Goal: Task Accomplishment & Management: Manage account settings

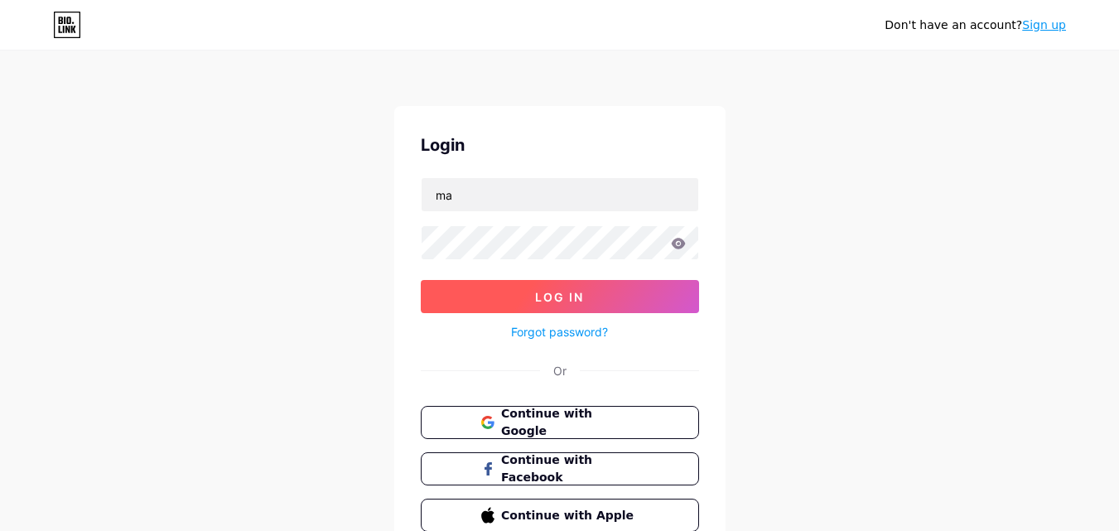
type input "[EMAIL_ADDRESS][DOMAIN_NAME]"
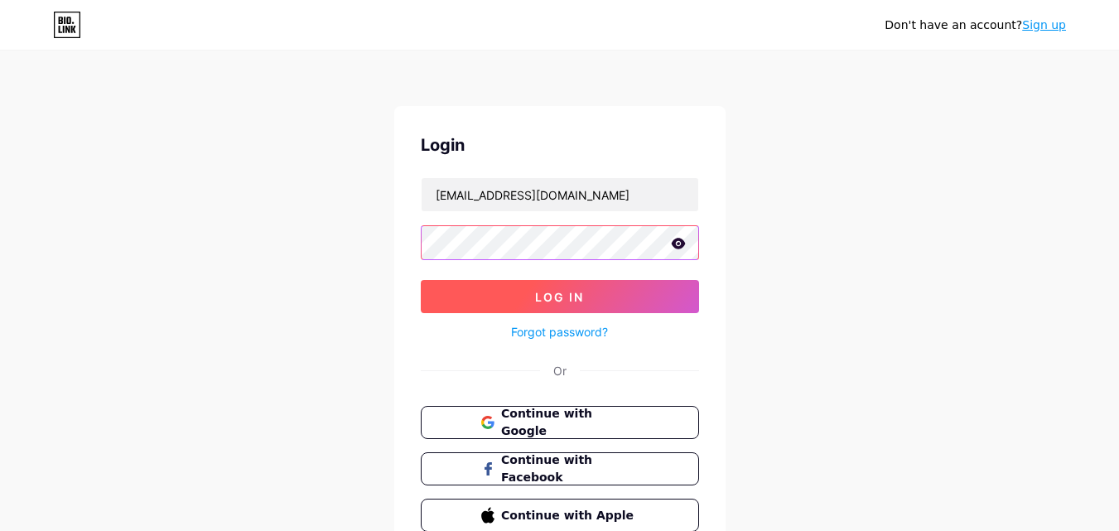
click at [421, 280] on button "Log In" at bounding box center [560, 296] width 278 height 33
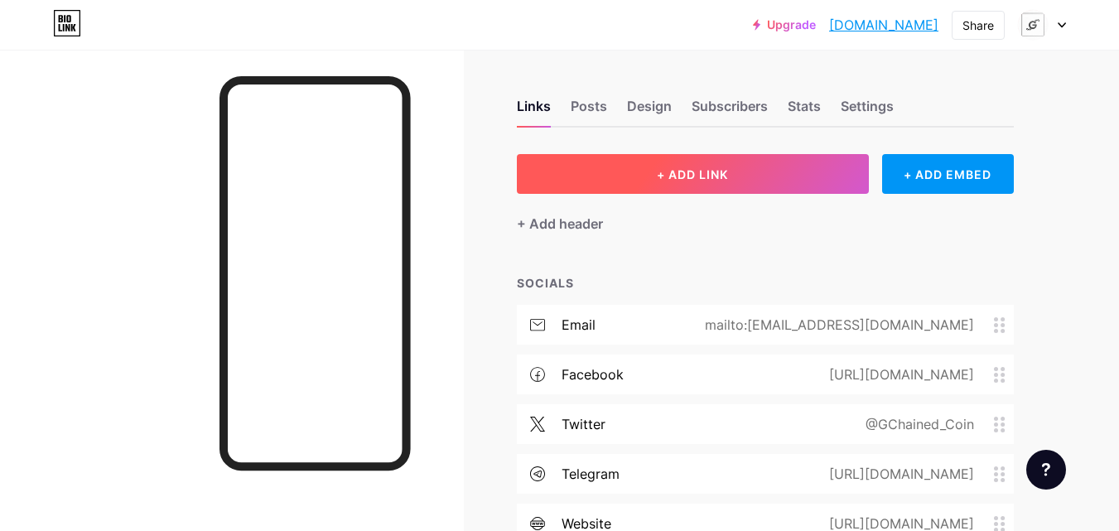
click at [630, 171] on button "+ ADD LINK" at bounding box center [693, 174] width 352 height 40
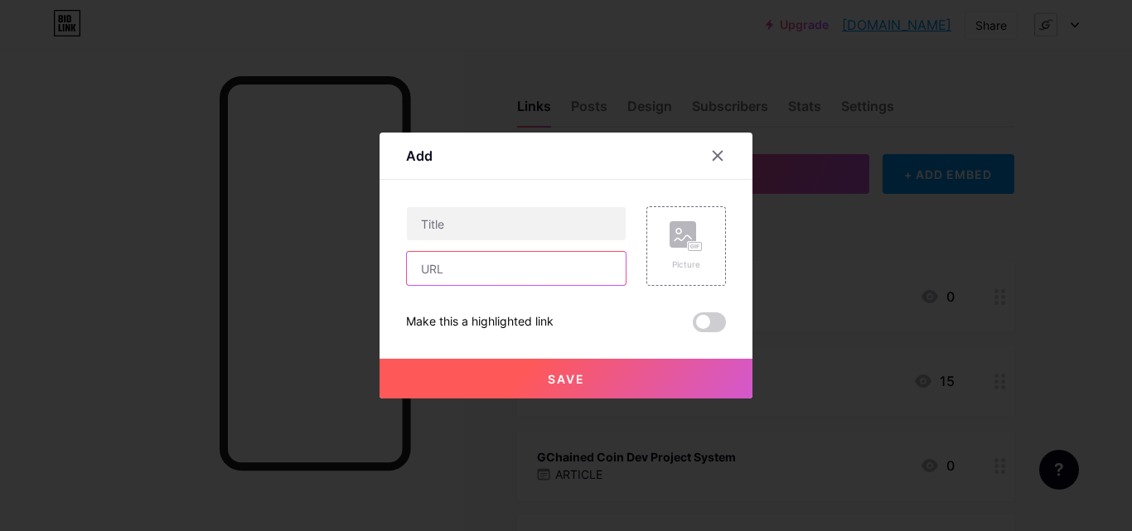
click at [577, 274] on input "text" at bounding box center [516, 268] width 219 height 33
paste input "[URL][DOMAIN_NAME]"
type input "[URL][DOMAIN_NAME]"
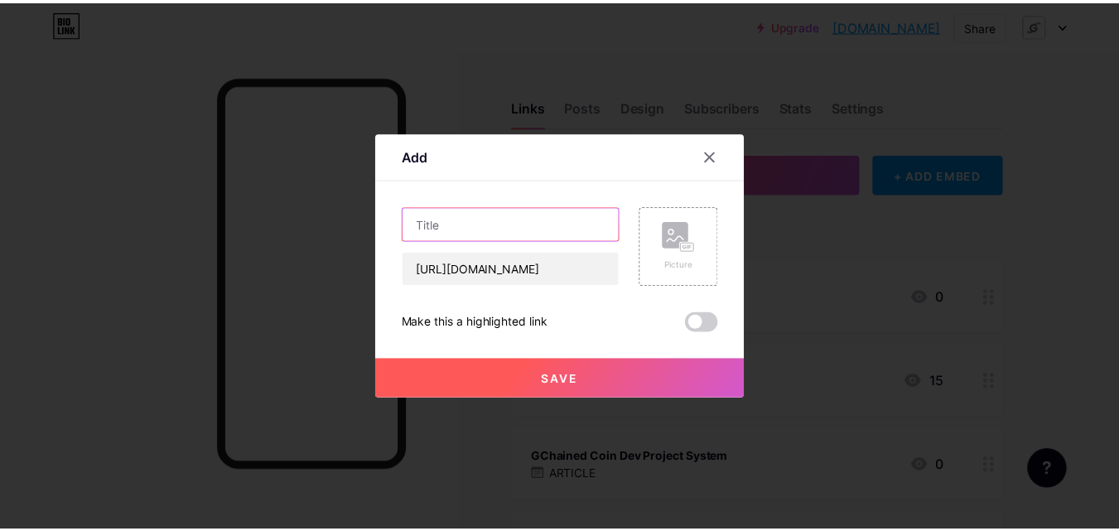
scroll to position [0, 0]
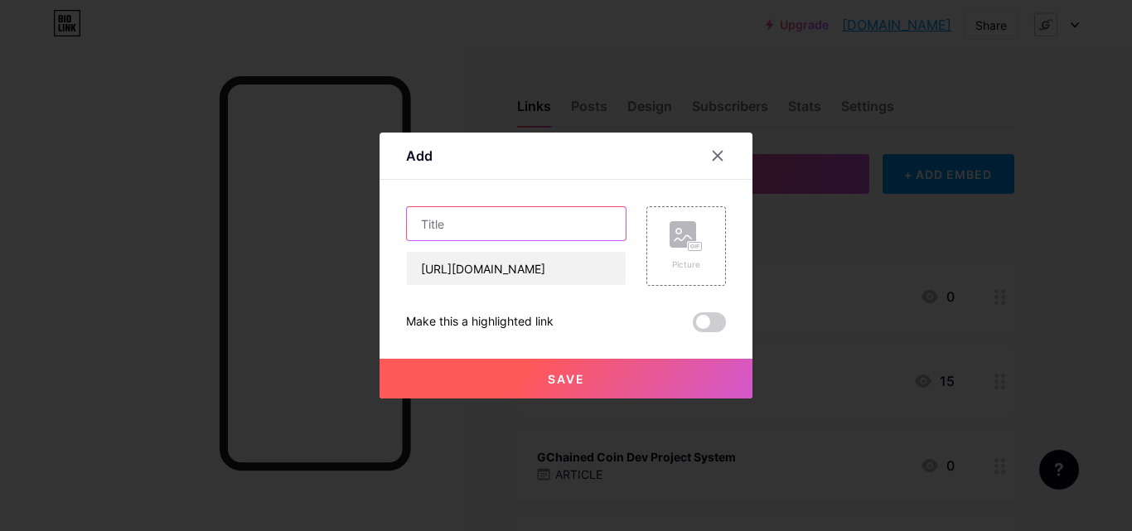
click at [562, 229] on input "text" at bounding box center [516, 223] width 219 height 33
type input "GCHAINED WALLET"
click at [605, 376] on button "Save" at bounding box center [565, 379] width 373 height 40
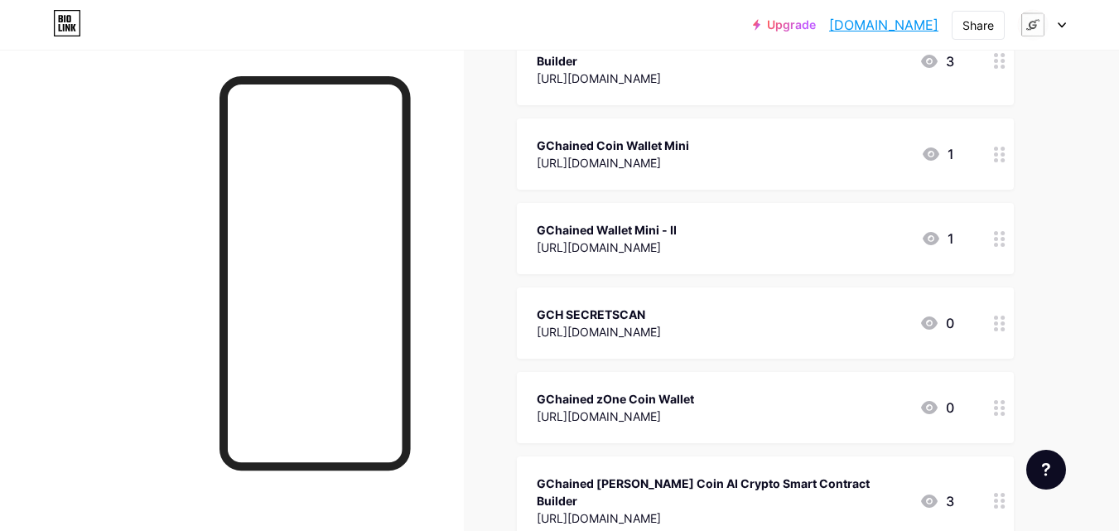
scroll to position [2367, 0]
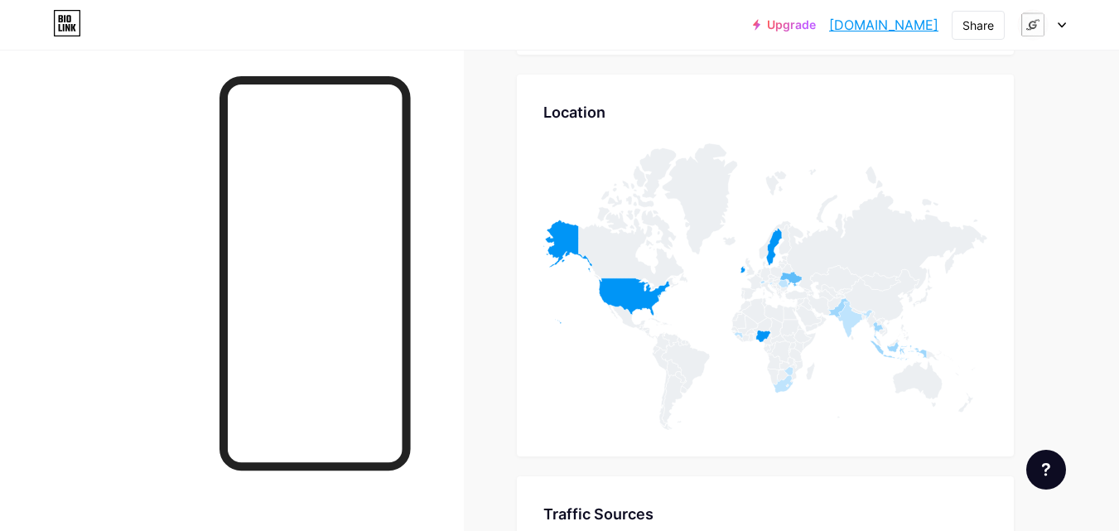
scroll to position [6694, 0]
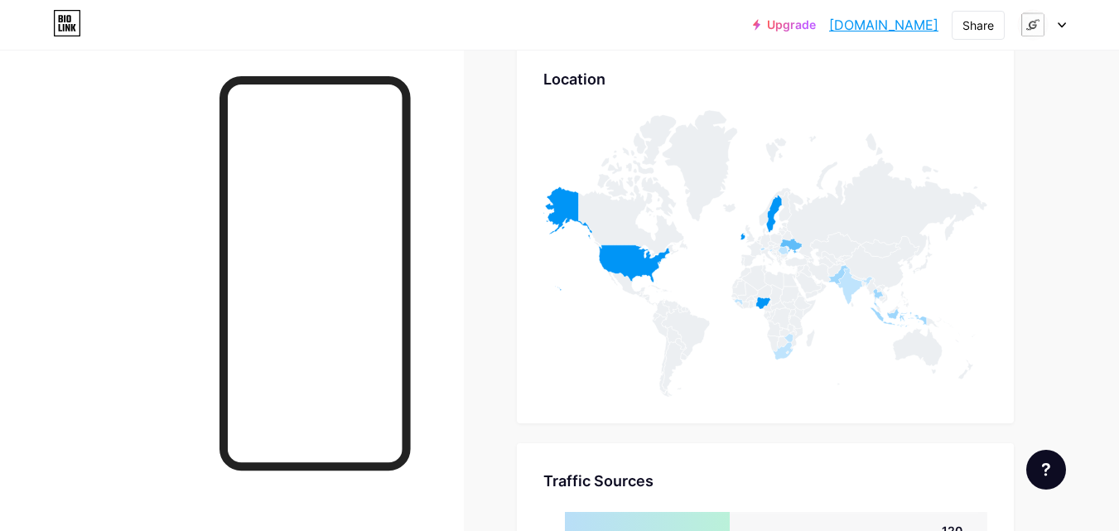
click at [1060, 26] on icon at bounding box center [1062, 25] width 8 height 6
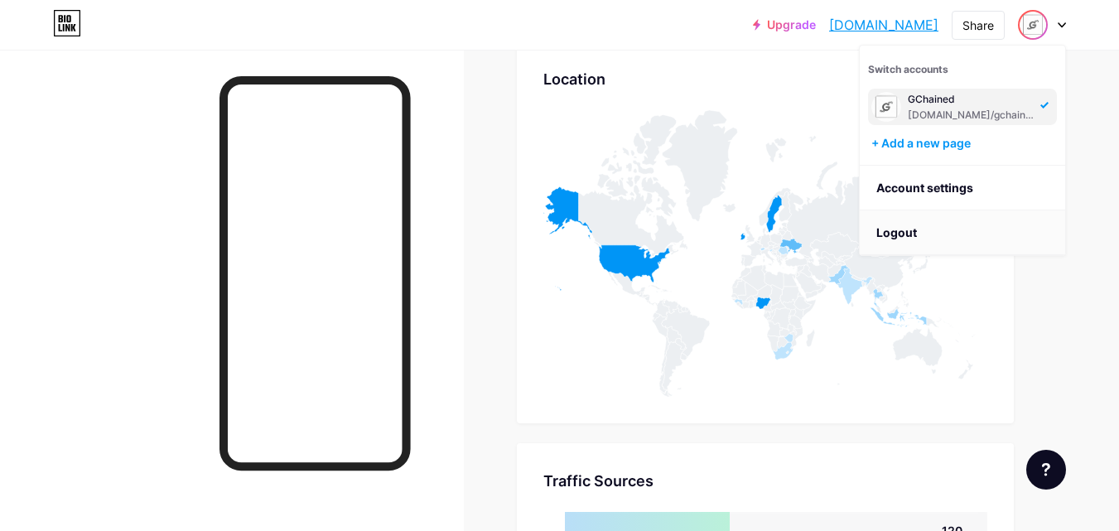
click at [990, 239] on li "Logout" at bounding box center [962, 232] width 205 height 45
